Goal: Task Accomplishment & Management: Use online tool/utility

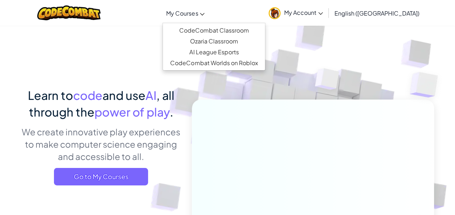
click at [198, 14] on span "My Courses" at bounding box center [182, 13] width 32 height 8
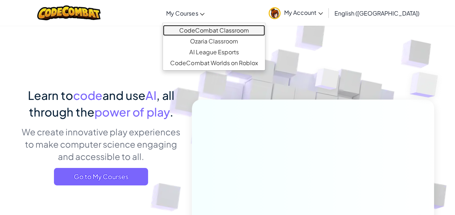
click at [227, 28] on link "CodeCombat Classroom" at bounding box center [214, 30] width 102 height 11
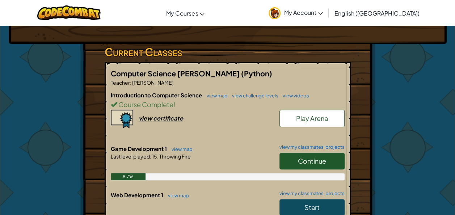
scroll to position [111, 0]
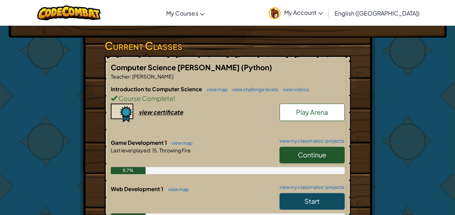
click at [313, 151] on span "Continue" at bounding box center [312, 155] width 28 height 8
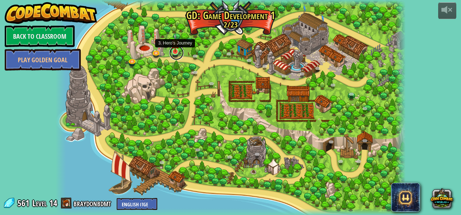
click at [176, 52] on link at bounding box center [176, 53] width 14 height 14
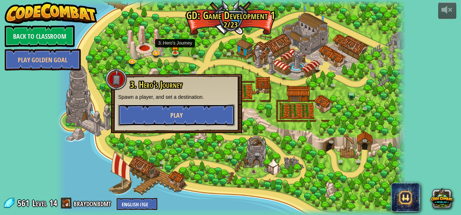
click at [192, 106] on button "Play" at bounding box center [176, 115] width 117 height 22
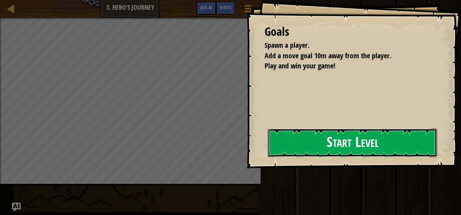
click at [276, 136] on button "Start Level" at bounding box center [352, 143] width 169 height 29
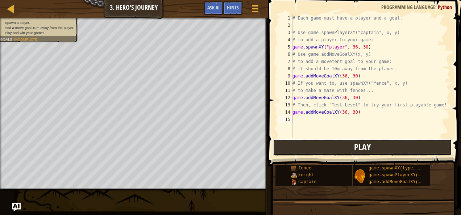
click at [313, 146] on button "Play" at bounding box center [362, 147] width 179 height 17
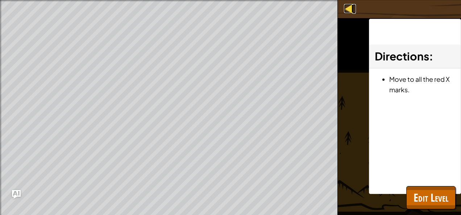
click at [349, 9] on div at bounding box center [348, 8] width 9 height 9
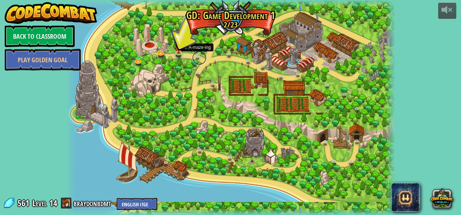
click at [194, 54] on link at bounding box center [199, 58] width 14 height 14
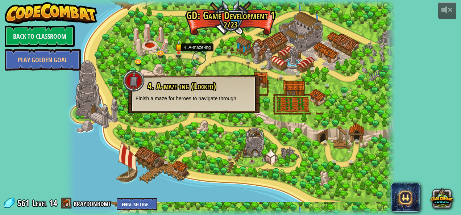
click at [196, 57] on link at bounding box center [199, 58] width 14 height 14
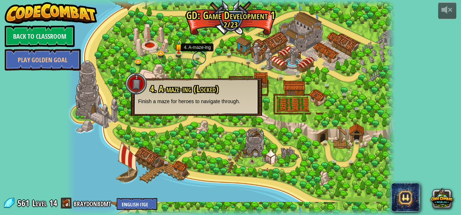
click at [196, 57] on link at bounding box center [199, 58] width 14 height 14
click at [184, 51] on link at bounding box center [180, 53] width 14 height 14
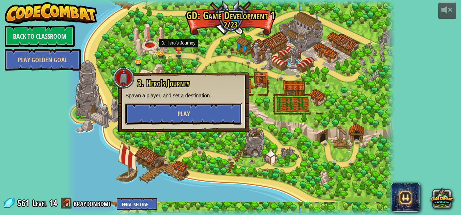
click at [216, 116] on button "Play" at bounding box center [183, 114] width 117 height 22
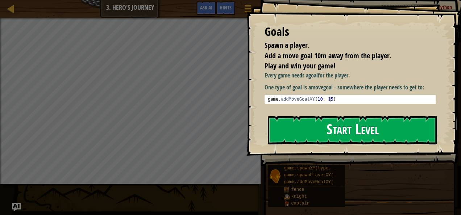
click at [327, 135] on button "Start Level" at bounding box center [352, 130] width 169 height 29
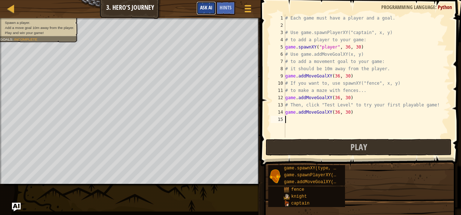
click at [205, 7] on span "Ask AI" at bounding box center [206, 7] width 12 height 7
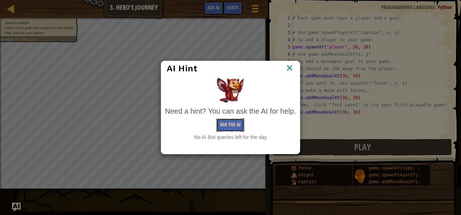
click at [226, 121] on button "Ask the AI" at bounding box center [230, 124] width 28 height 13
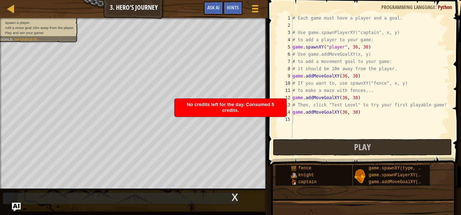
click at [231, 201] on div "x" at bounding box center [120, 199] width 235 height 12
click at [232, 196] on div "x" at bounding box center [234, 196] width 7 height 7
